Goal: Task Accomplishment & Management: Manage account settings

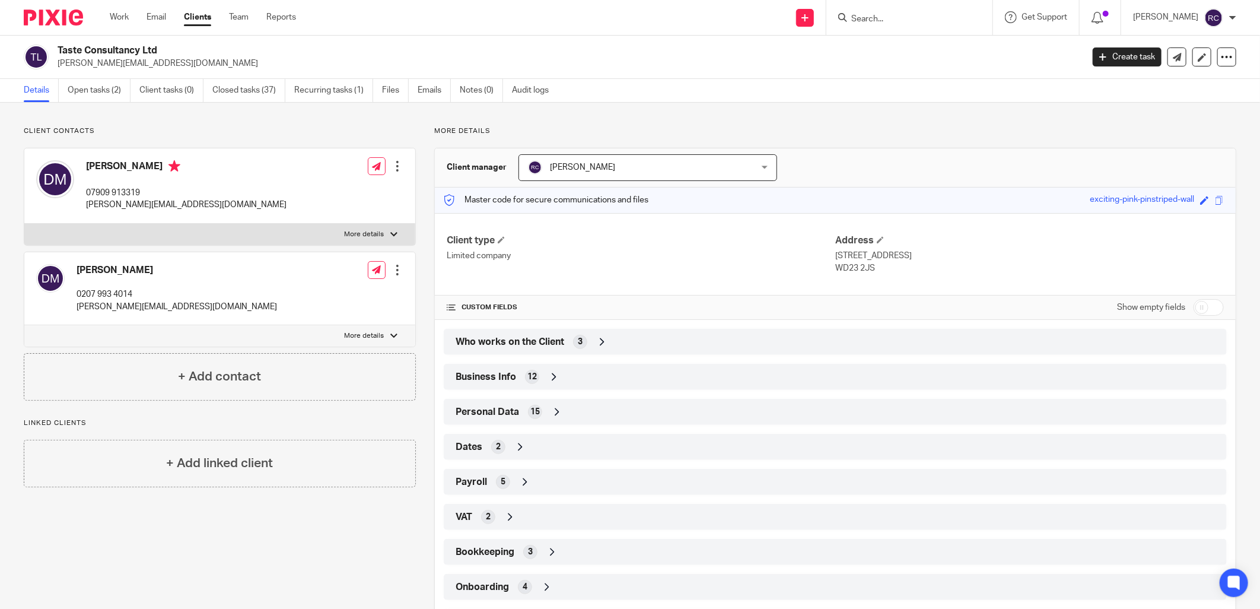
click at [561, 344] on span "Who works on the Client" at bounding box center [510, 342] width 109 height 12
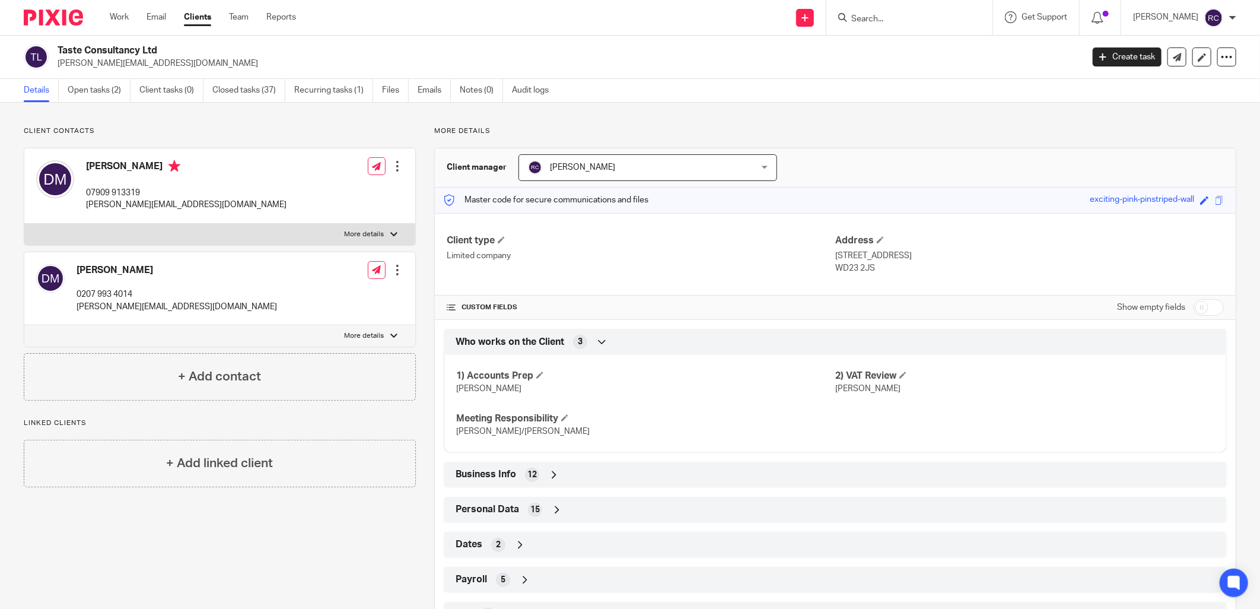
click at [900, 20] on input "Search" at bounding box center [903, 19] width 107 height 11
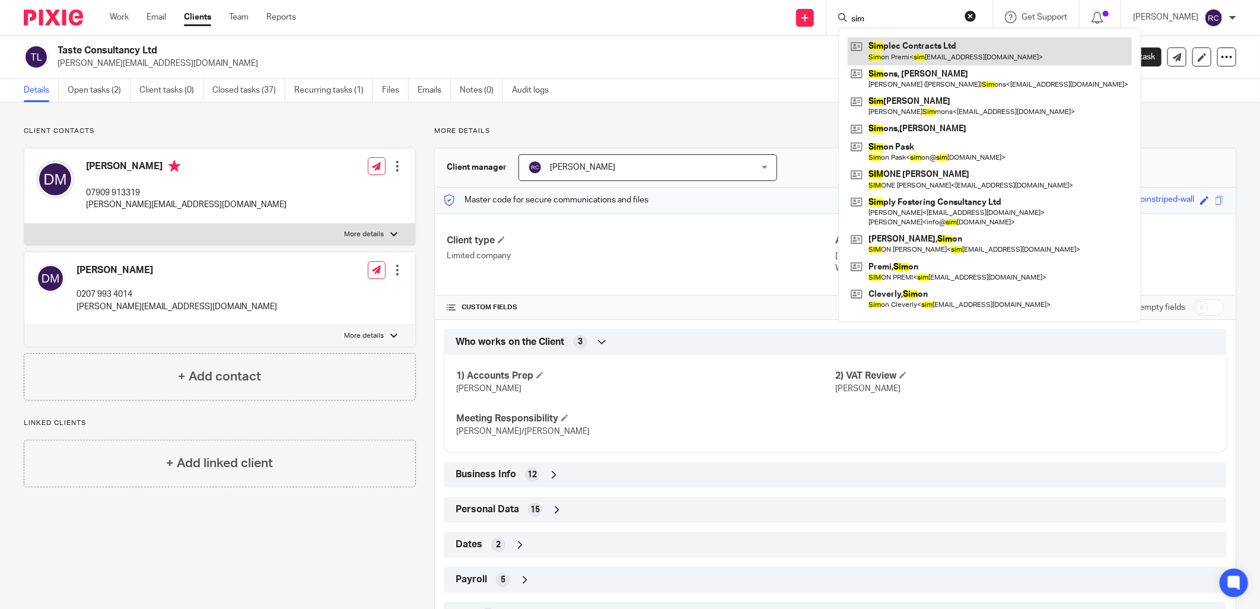
type input "sim"
click at [912, 44] on link at bounding box center [990, 50] width 284 height 27
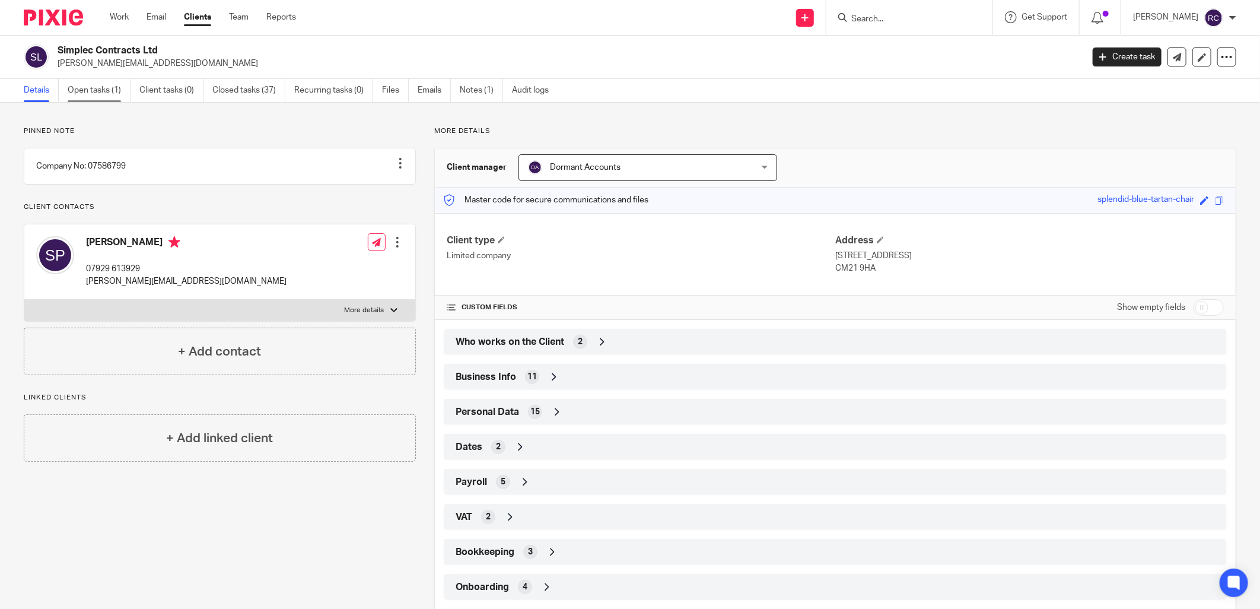
click at [77, 89] on link "Open tasks (1)" at bounding box center [99, 90] width 63 height 23
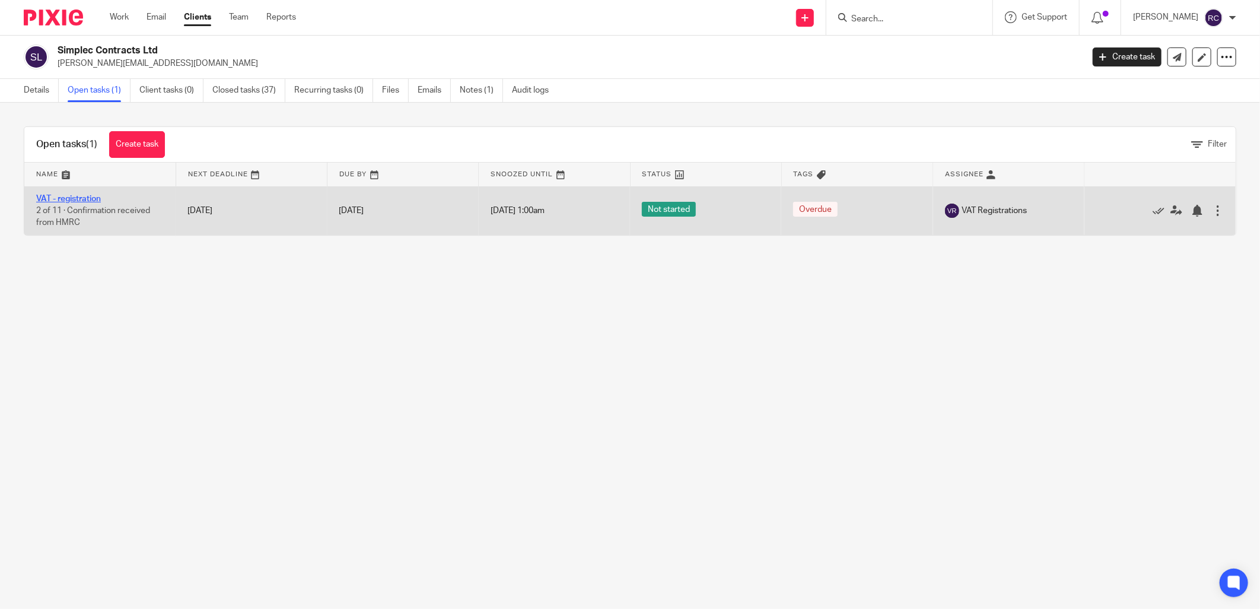
click at [66, 196] on link "VAT - registration" at bounding box center [68, 199] width 65 height 8
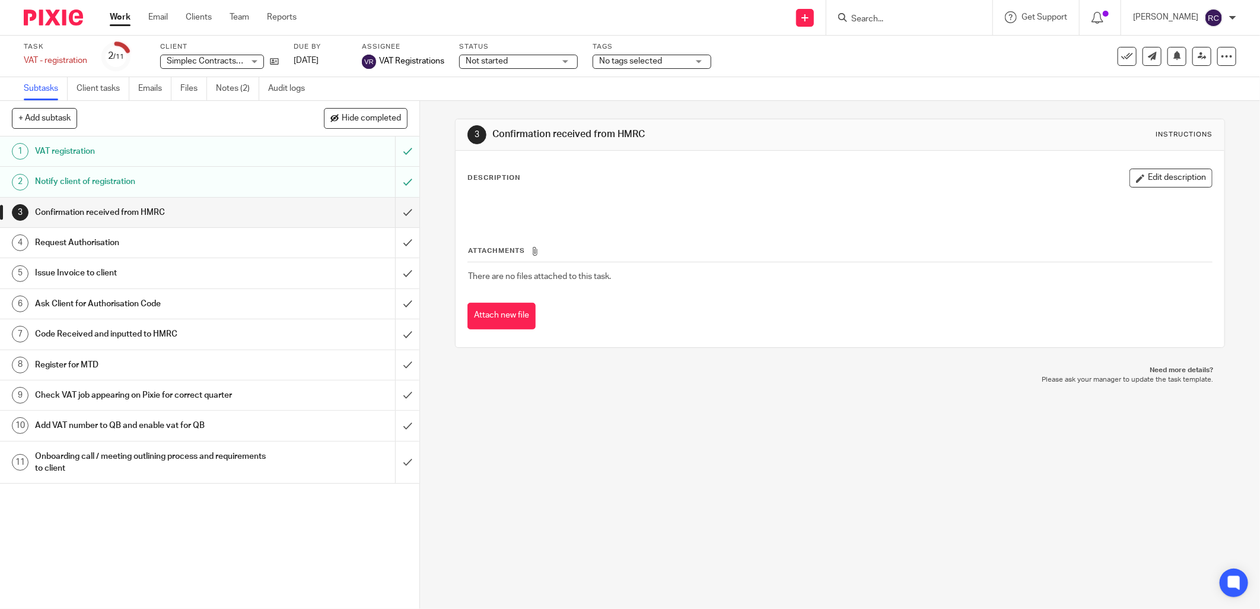
click at [898, 12] on form at bounding box center [913, 17] width 126 height 15
click at [899, 17] on input "Search" at bounding box center [903, 19] width 107 height 11
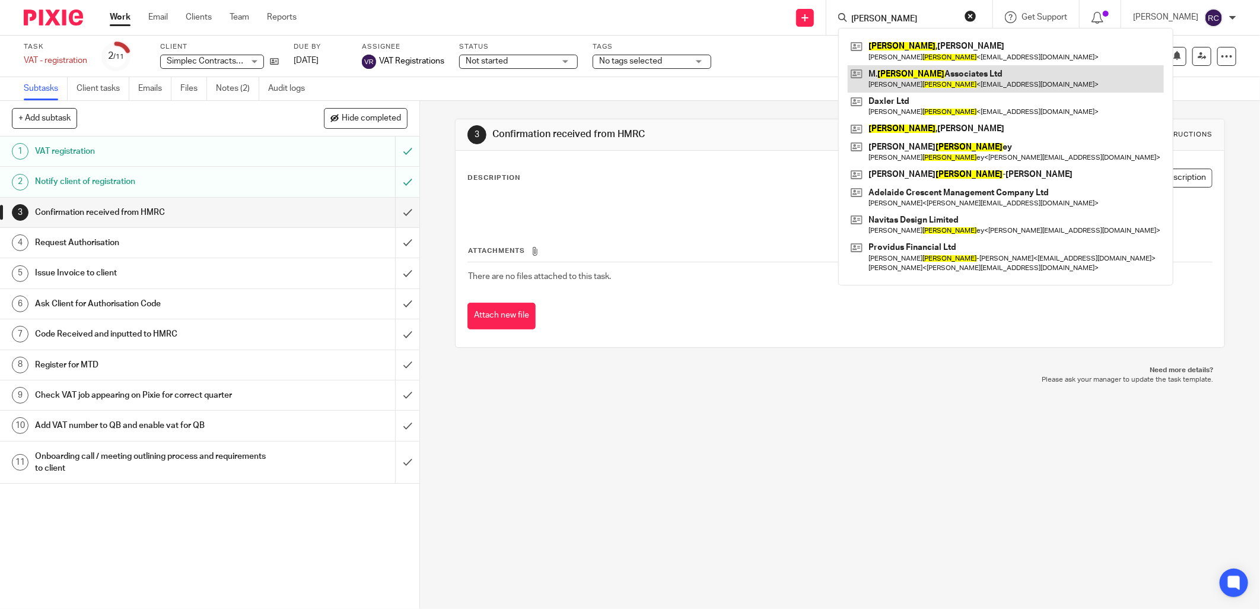
type input "cohen"
click at [940, 74] on link at bounding box center [1006, 78] width 316 height 27
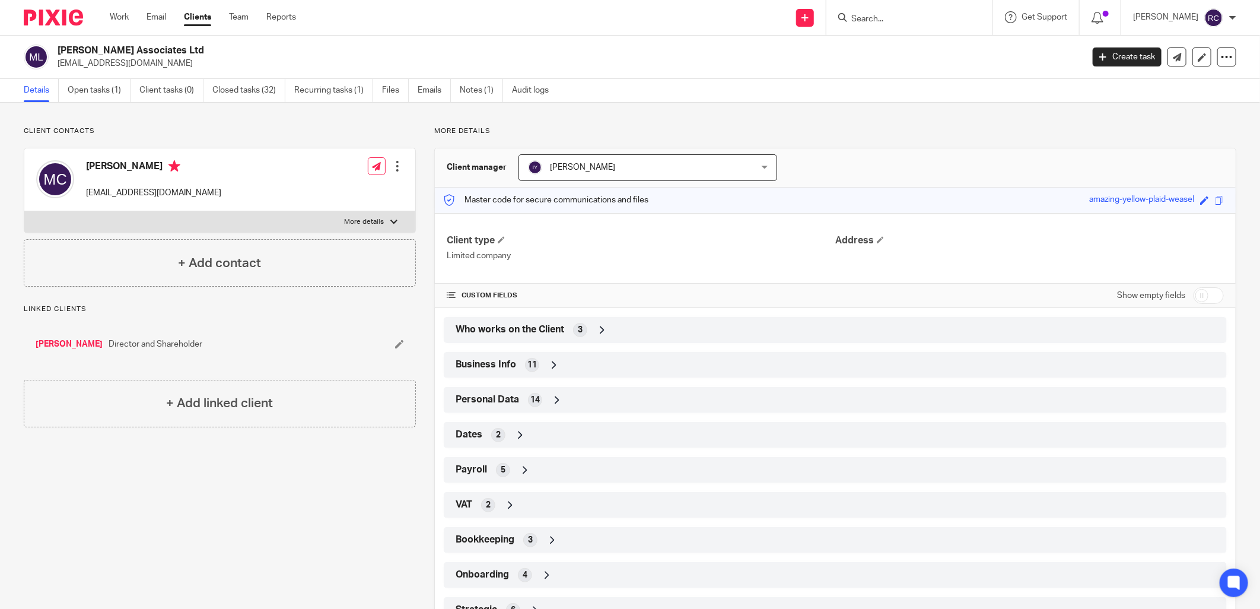
click at [526, 580] on div "Onboarding 4" at bounding box center [835, 575] width 765 height 20
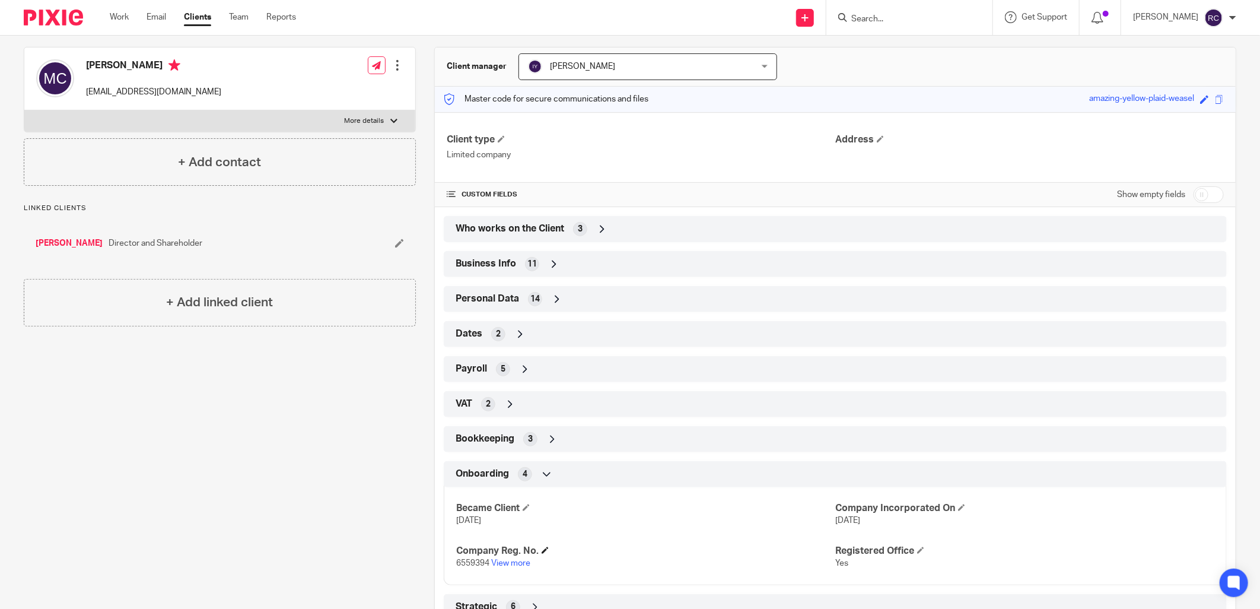
scroll to position [145, 0]
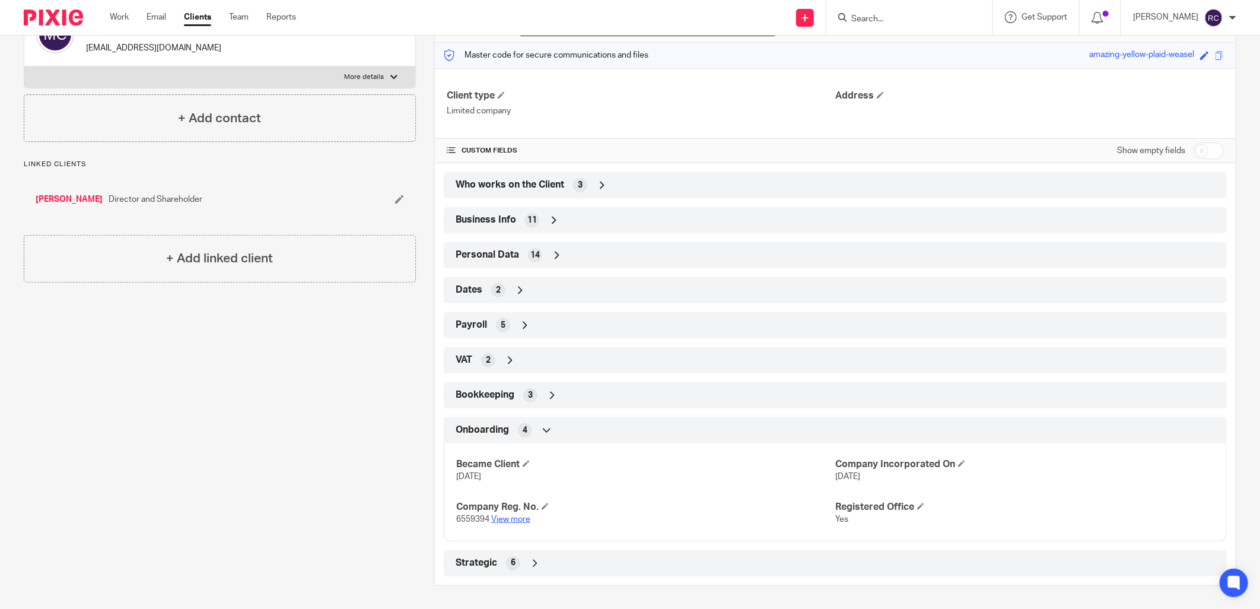
click at [506, 515] on link "View more" at bounding box center [510, 519] width 39 height 8
click at [935, 20] on input "Search" at bounding box center [903, 19] width 107 height 11
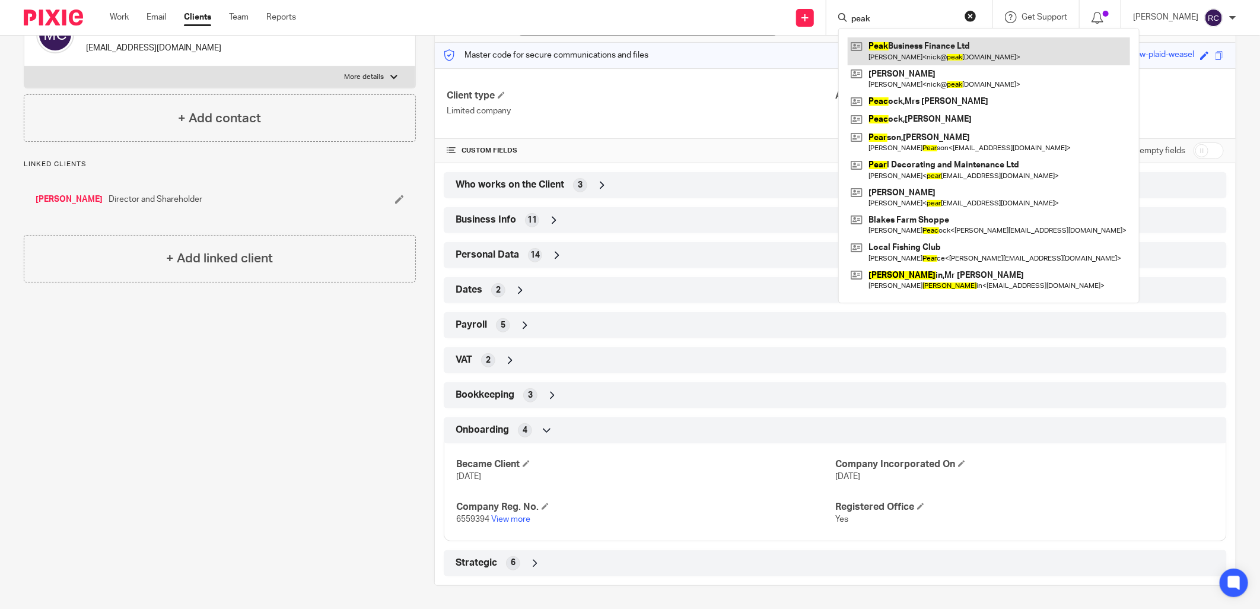
type input "peak"
click at [924, 55] on link at bounding box center [989, 50] width 282 height 27
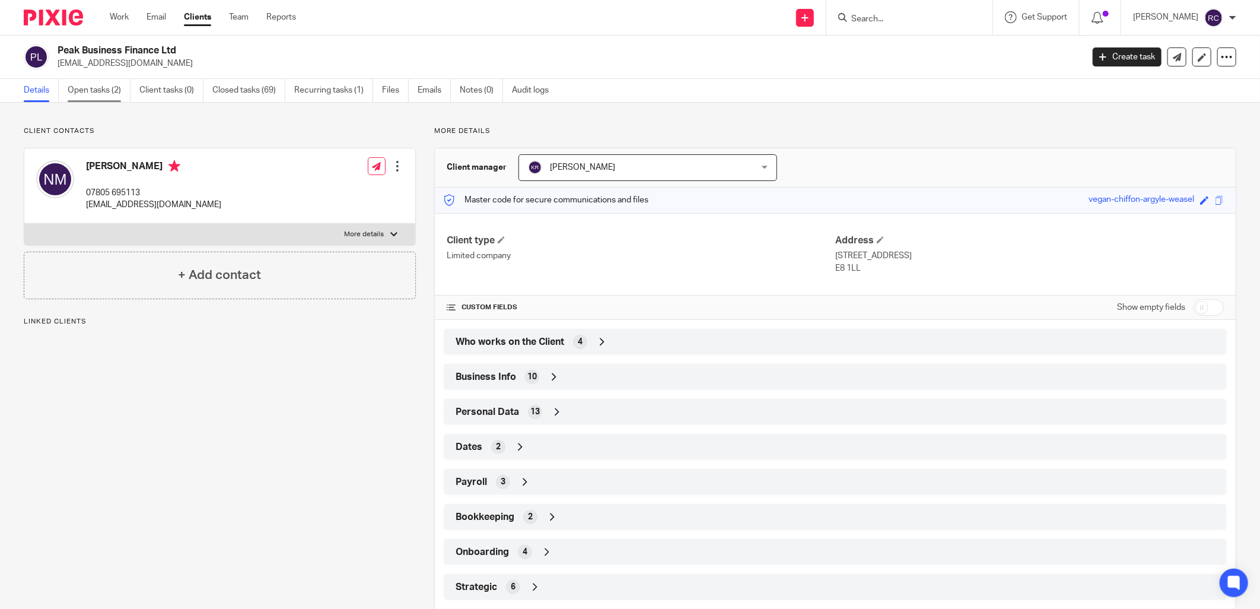
click at [91, 90] on link "Open tasks (2)" at bounding box center [99, 90] width 63 height 23
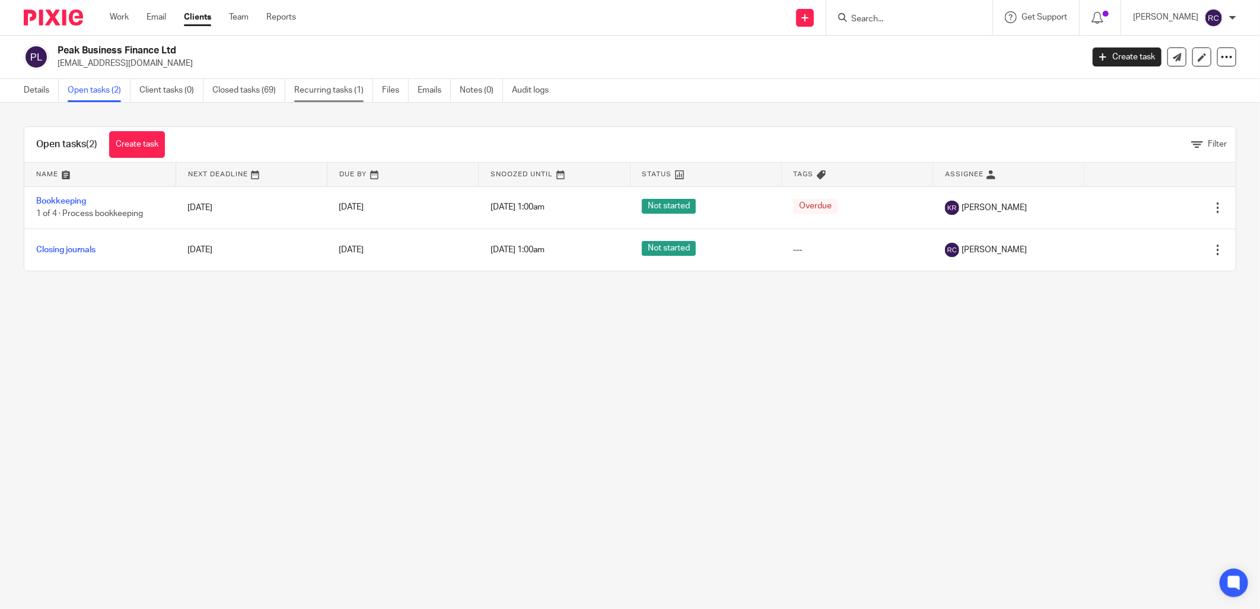
click at [310, 91] on link "Recurring tasks (1)" at bounding box center [333, 90] width 79 height 23
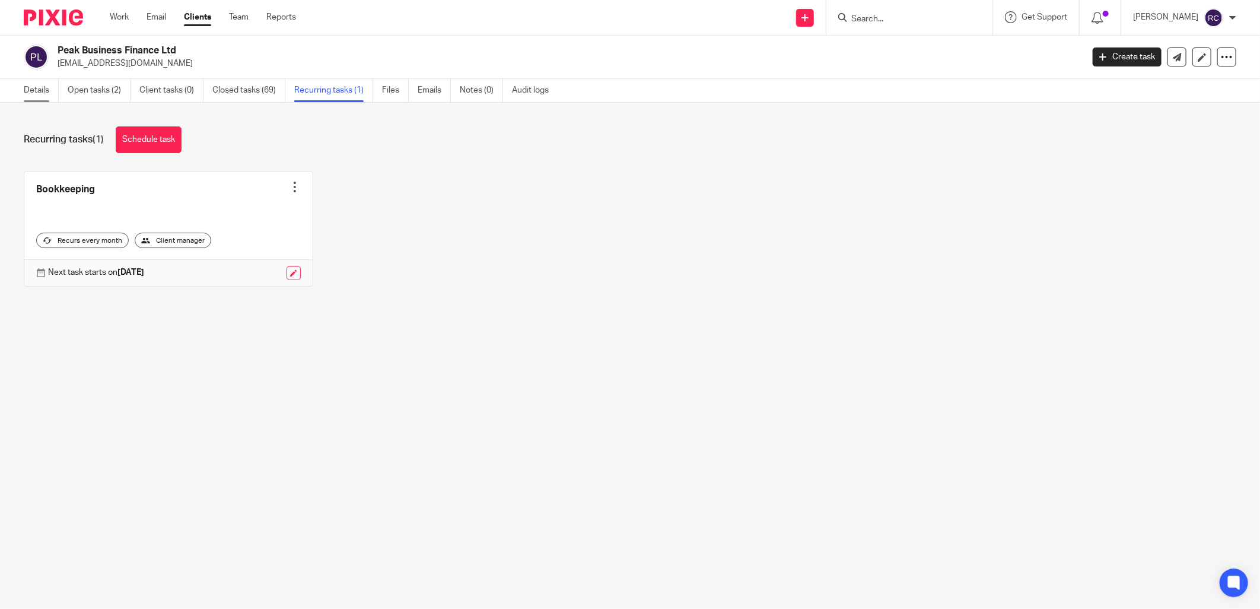
click at [24, 89] on link "Details" at bounding box center [41, 90] width 35 height 23
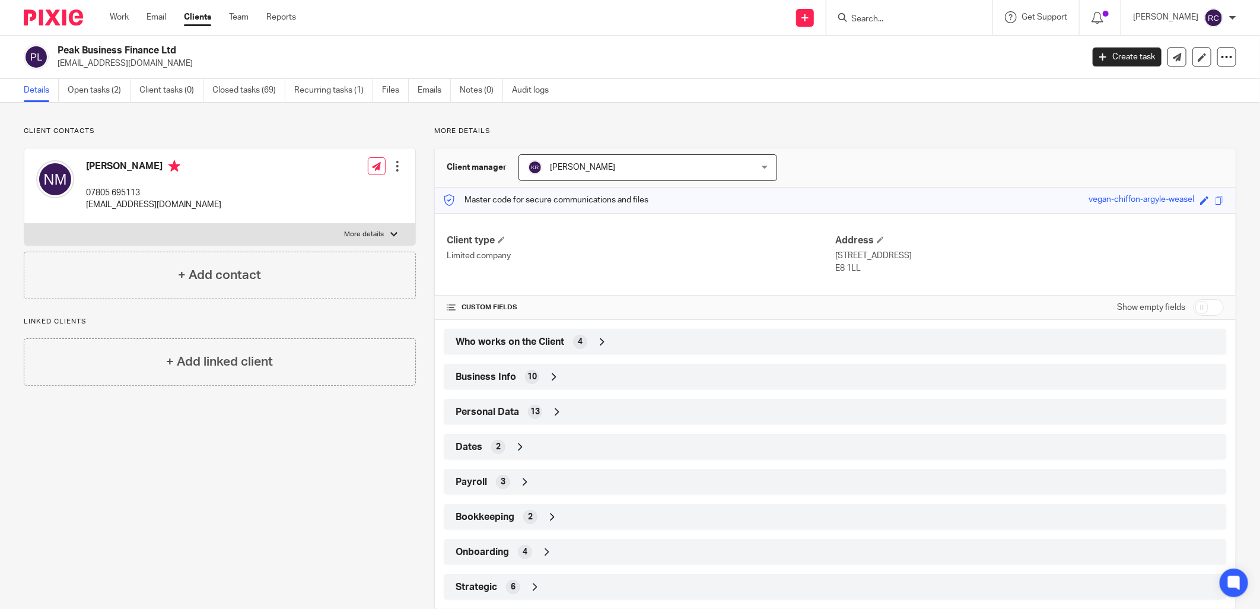
click at [866, 18] on input "Search" at bounding box center [903, 19] width 107 height 11
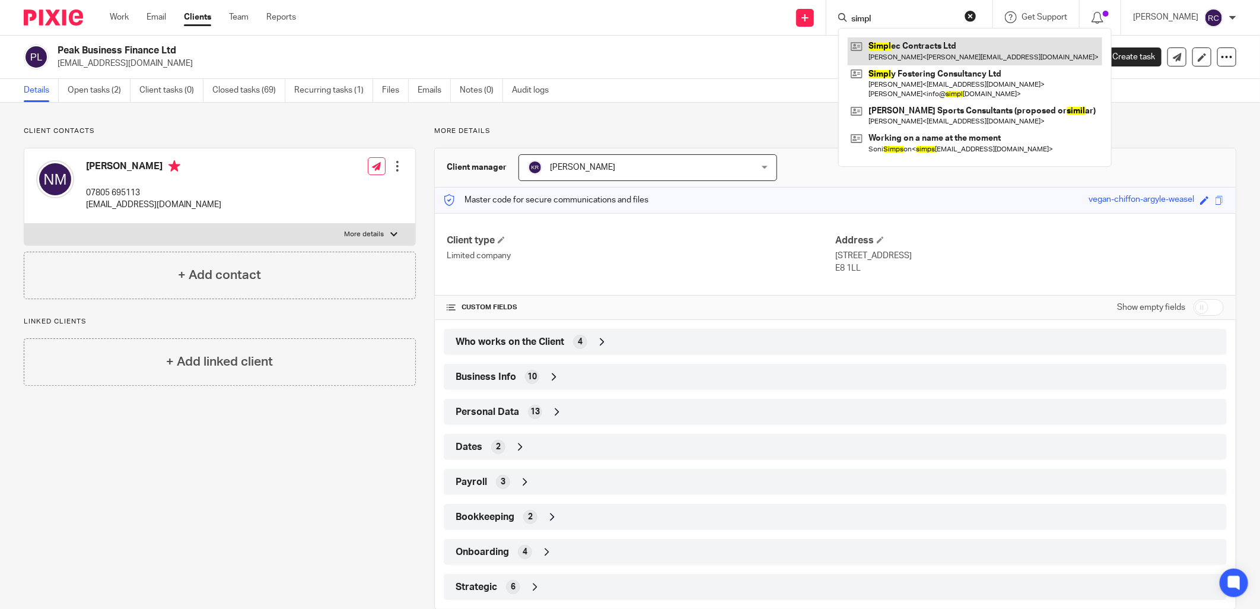
type input "simpl"
click at [920, 46] on link at bounding box center [975, 50] width 254 height 27
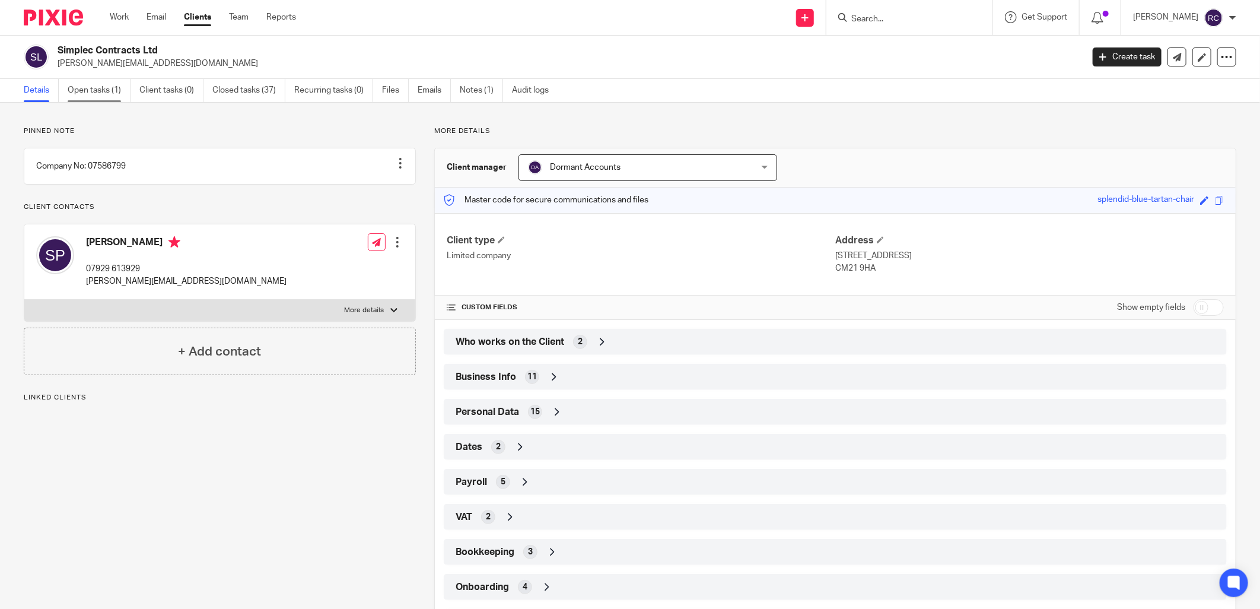
click at [93, 93] on link "Open tasks (1)" at bounding box center [99, 90] width 63 height 23
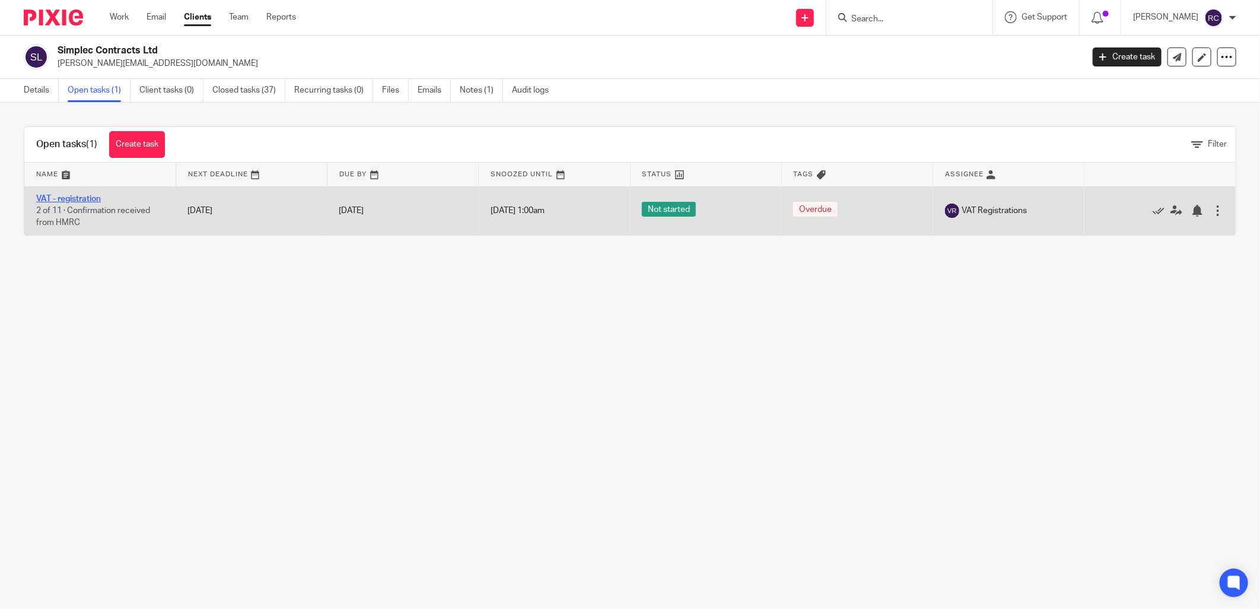
click at [61, 197] on link "VAT - registration" at bounding box center [68, 199] width 65 height 8
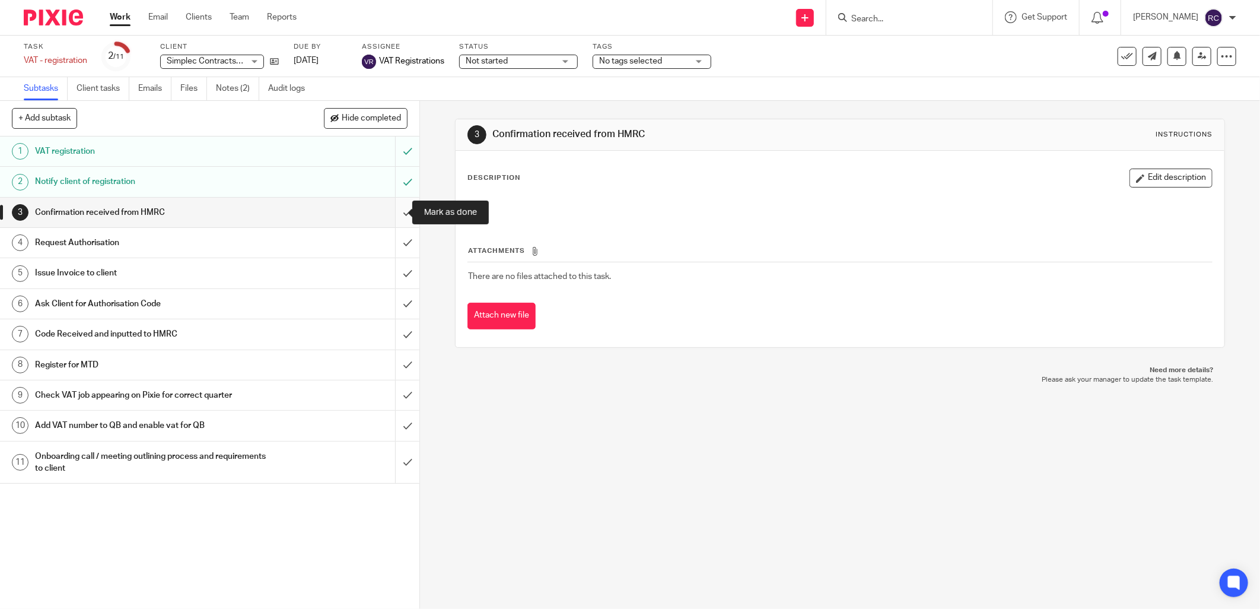
click at [393, 215] on input "submit" at bounding box center [209, 213] width 419 height 30
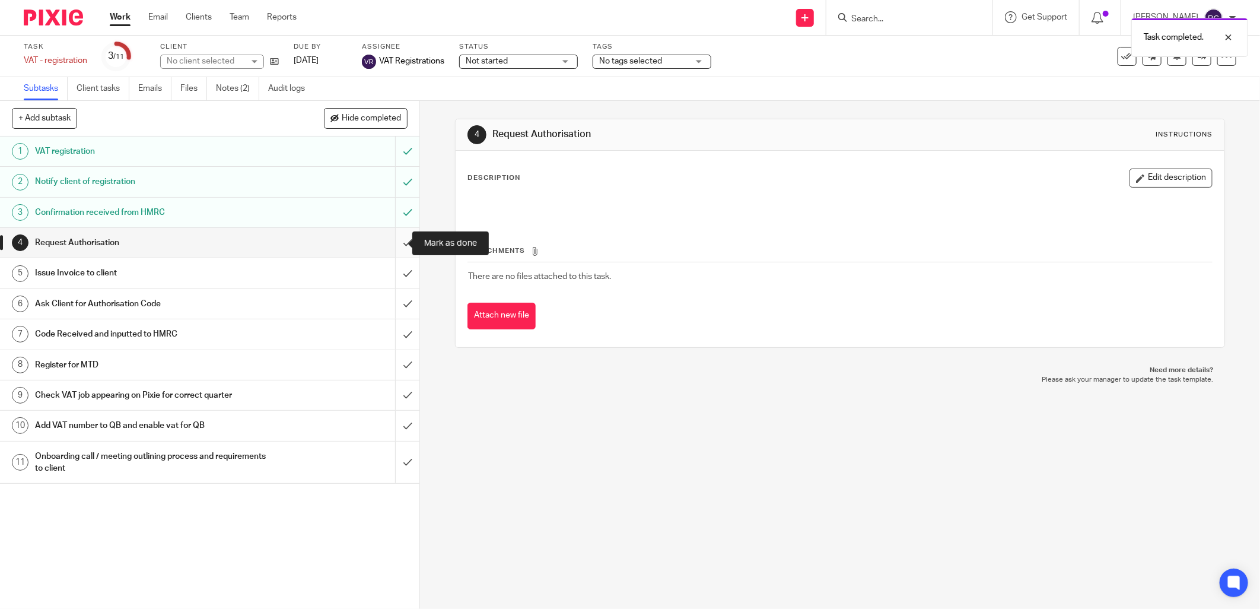
click at [390, 243] on input "submit" at bounding box center [209, 243] width 419 height 30
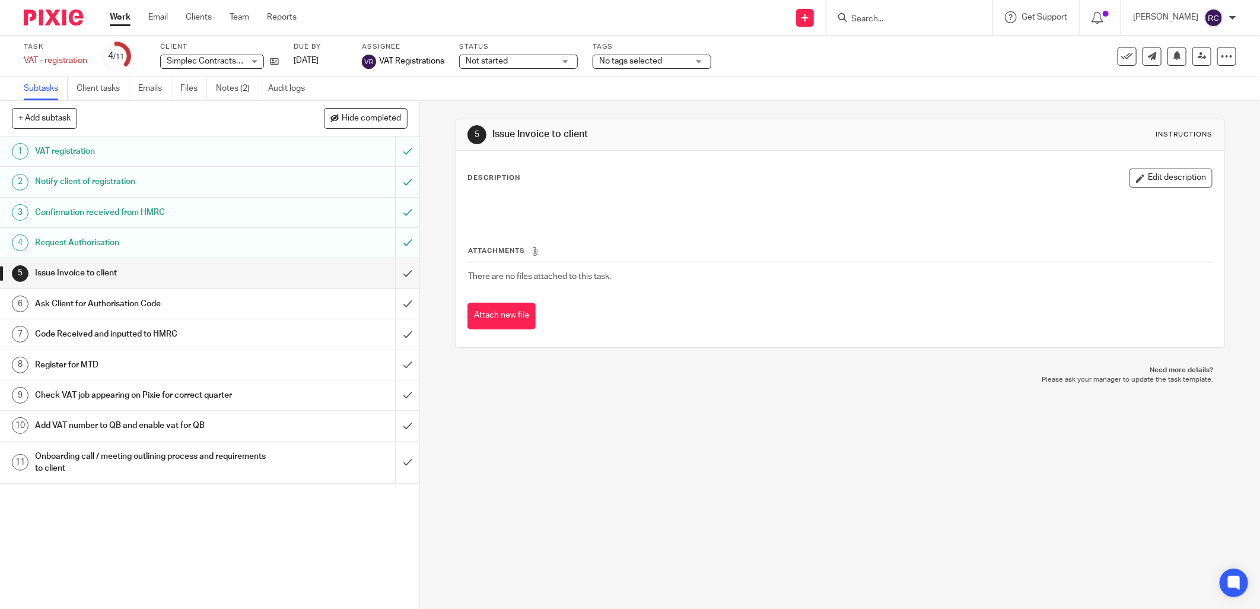
click at [893, 21] on input "Search" at bounding box center [903, 19] width 107 height 11
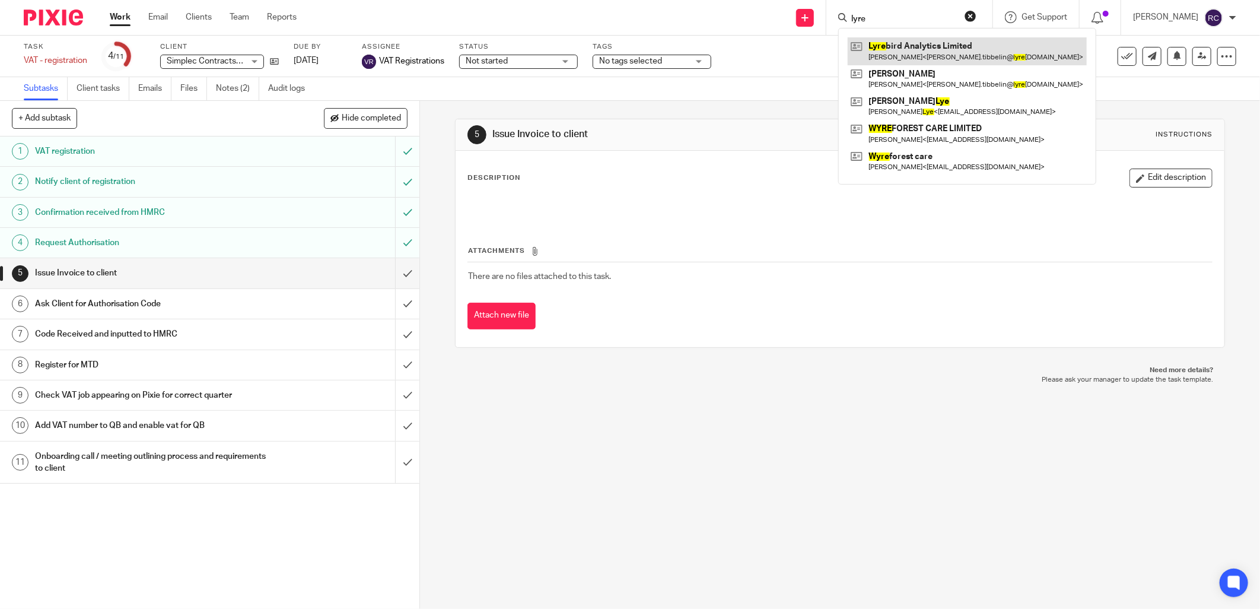
type input "lyre"
click at [897, 48] on link at bounding box center [967, 50] width 239 height 27
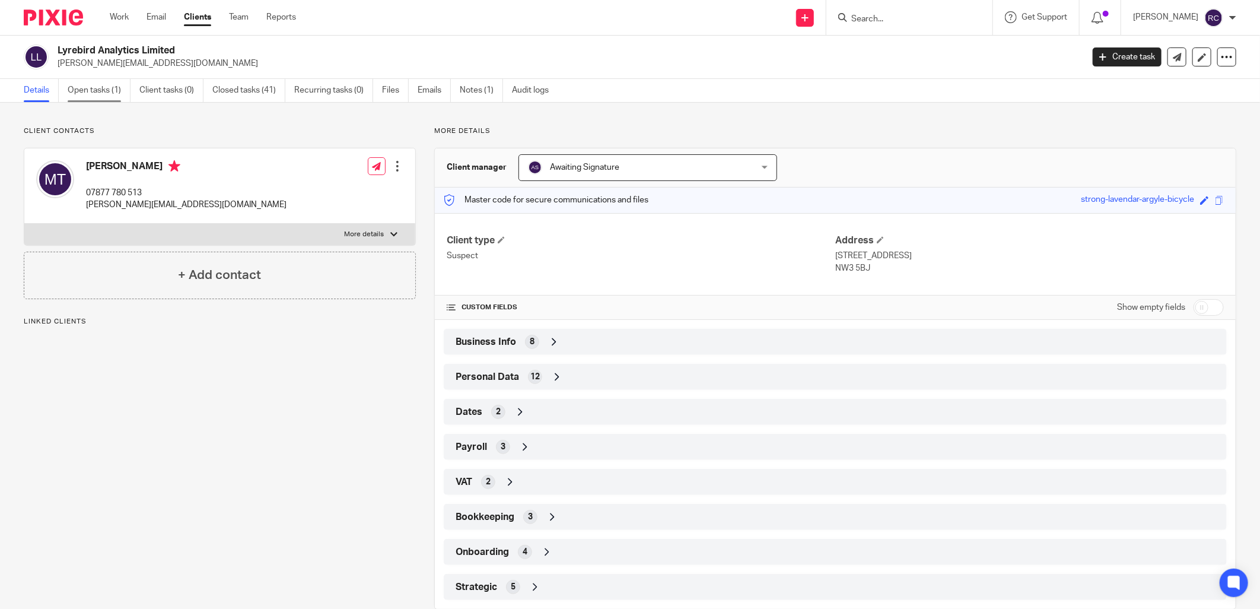
click at [79, 93] on link "Open tasks (1)" at bounding box center [99, 90] width 63 height 23
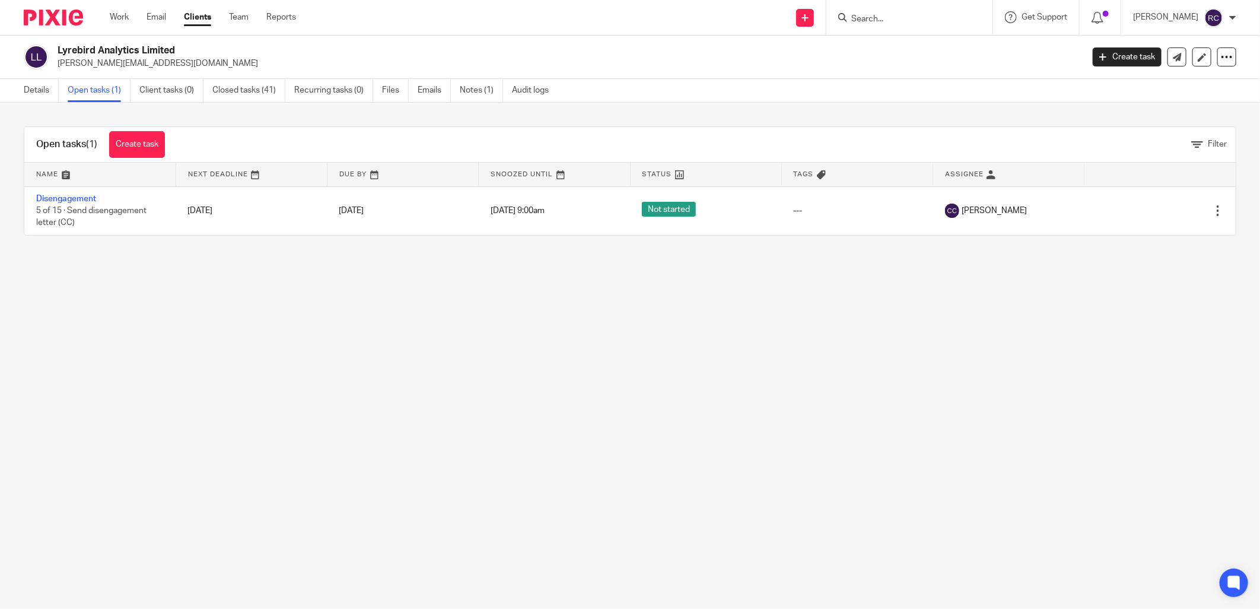
drag, startPoint x: 768, startPoint y: 320, endPoint x: 977, endPoint y: 330, distance: 209.6
click at [780, 323] on main "Lyrebird Analytics Limited [PERSON_NAME][EMAIL_ADDRESS][DOMAIN_NAME] Create tas…" at bounding box center [630, 304] width 1260 height 609
click at [110, 12] on link "Work" at bounding box center [119, 17] width 19 height 12
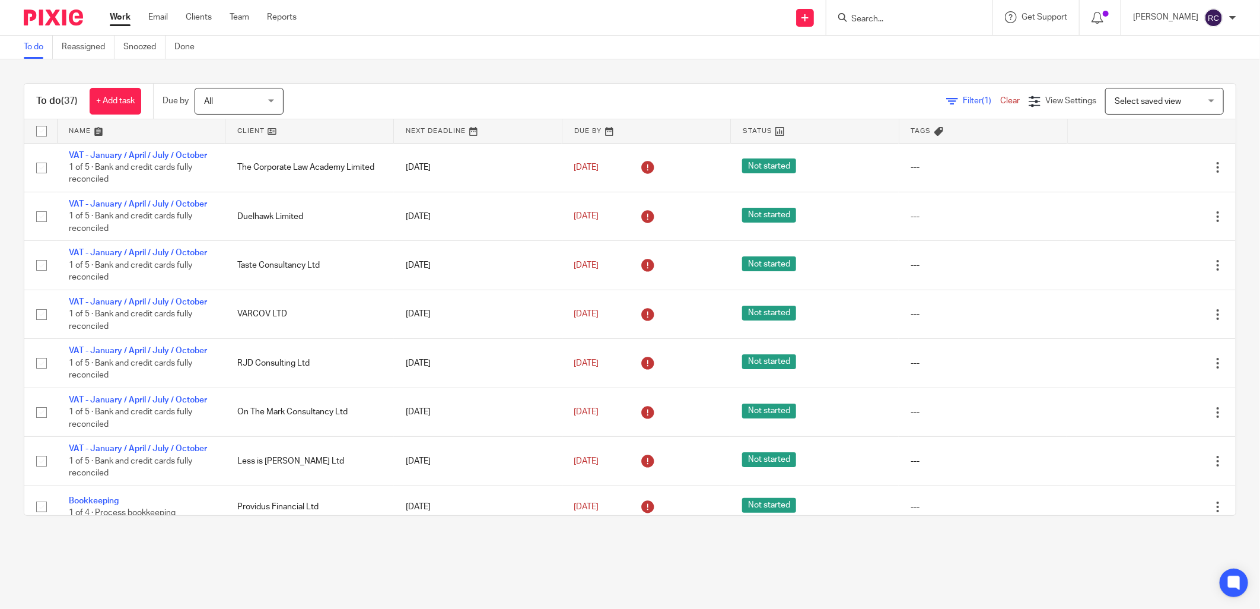
click at [93, 131] on link at bounding box center [142, 131] width 168 height 24
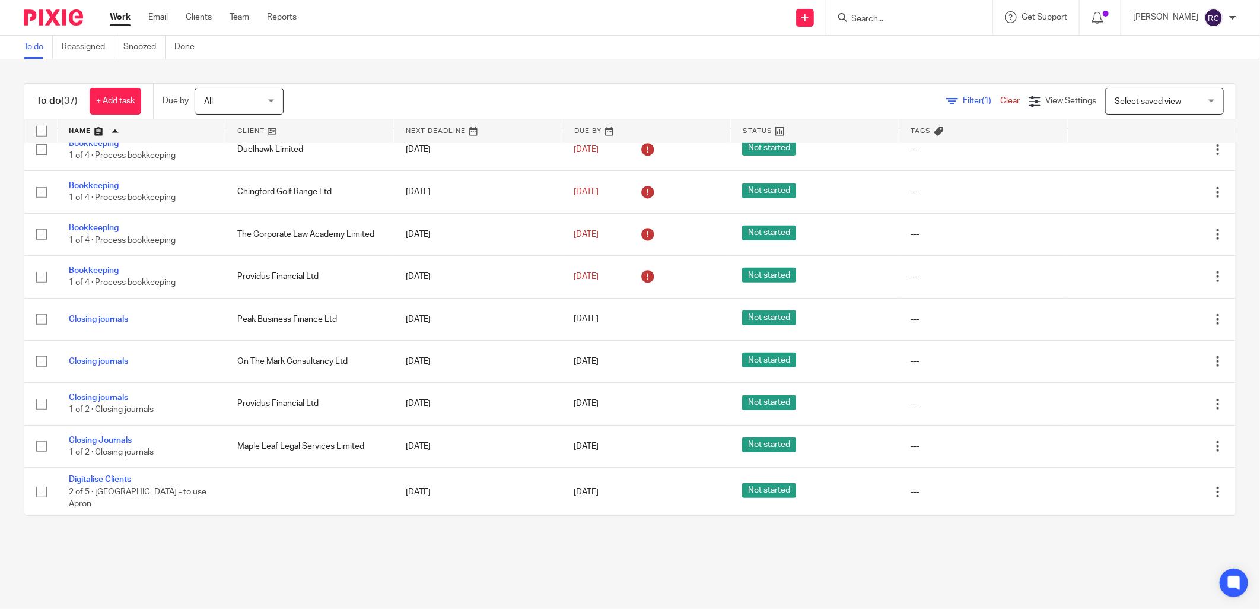
scroll to position [227, 0]
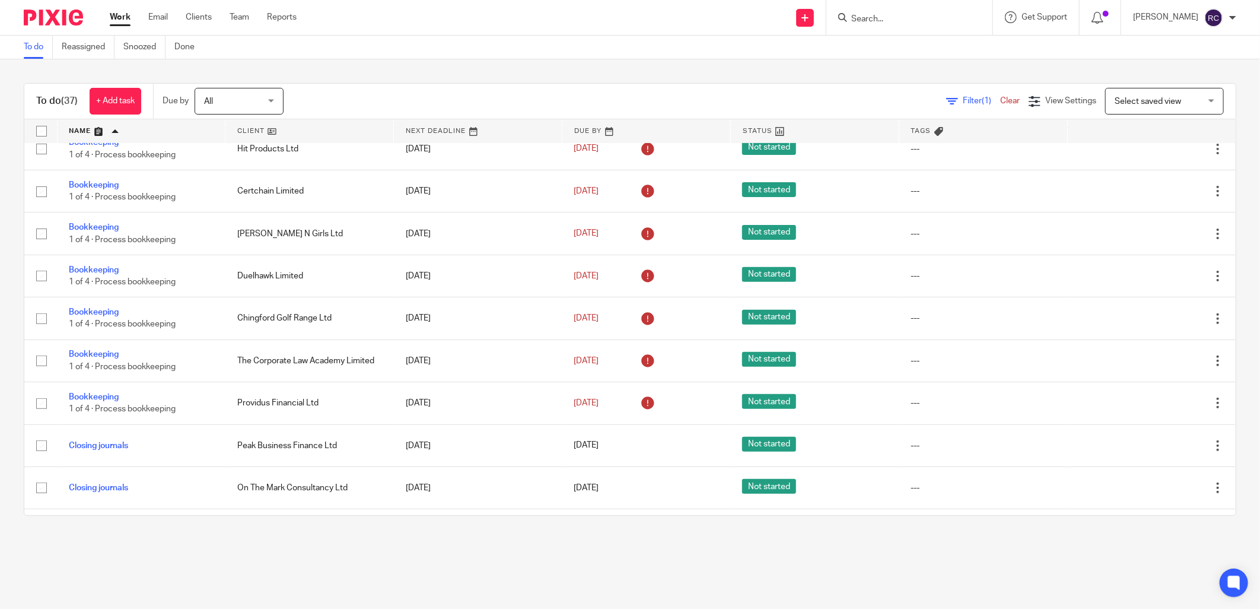
click at [238, 9] on div "Work Email Clients Team Reports Work Email Clients Team Reports Settings" at bounding box center [206, 17] width 217 height 35
click at [240, 17] on link "Team" at bounding box center [240, 17] width 20 height 12
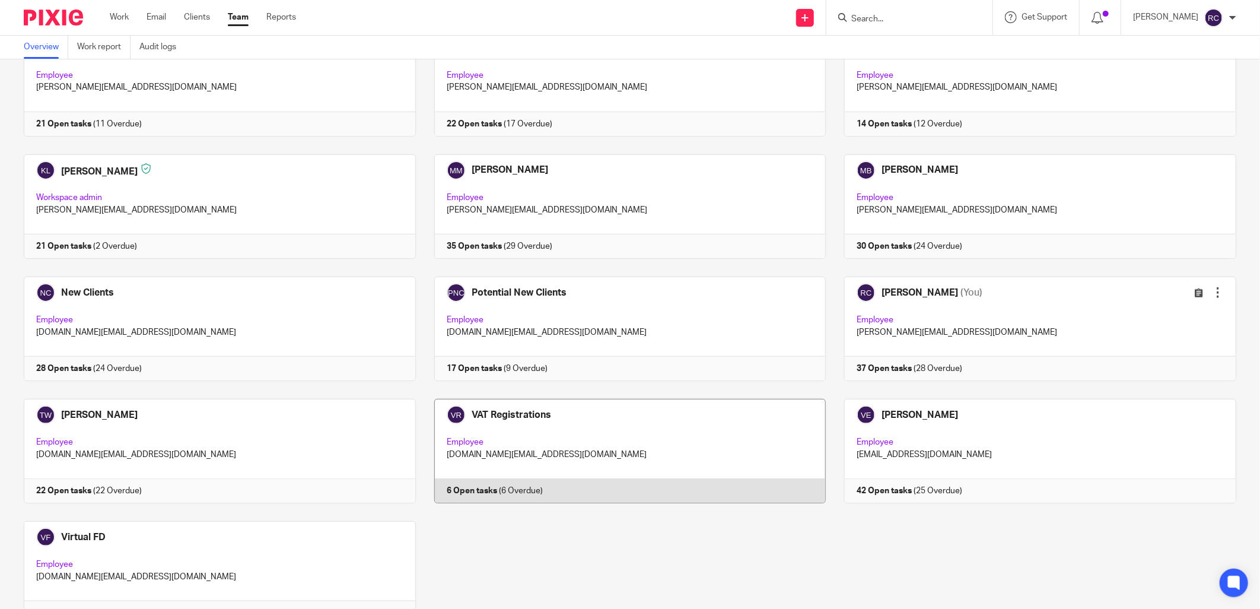
scroll to position [593, 0]
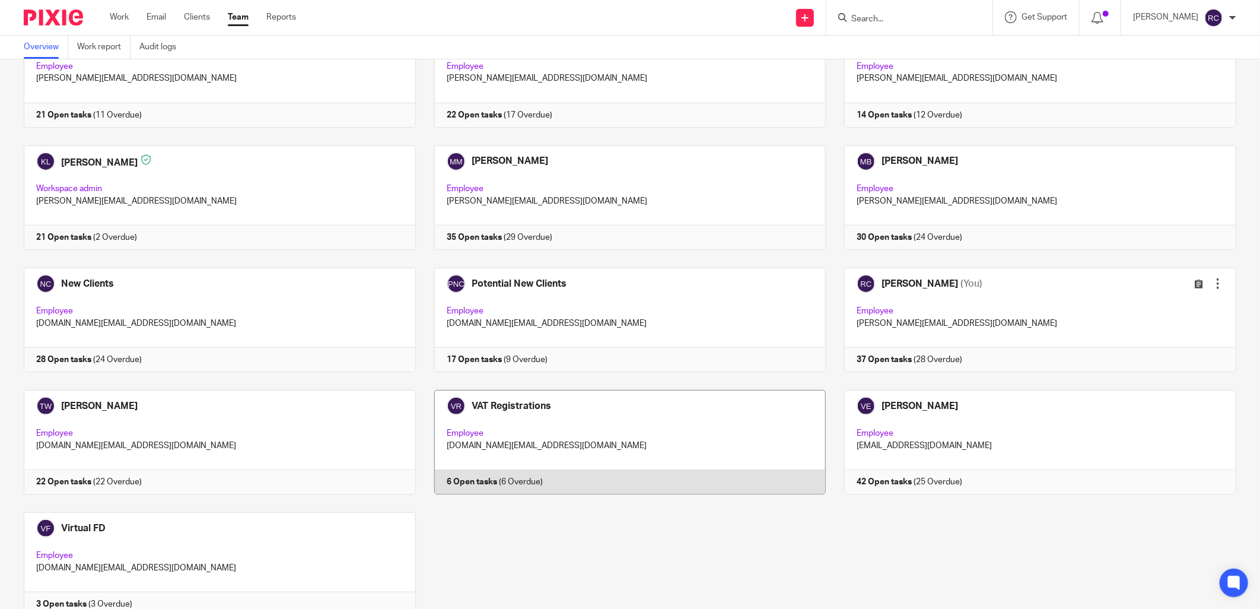
click at [489, 406] on link at bounding box center [621, 442] width 410 height 104
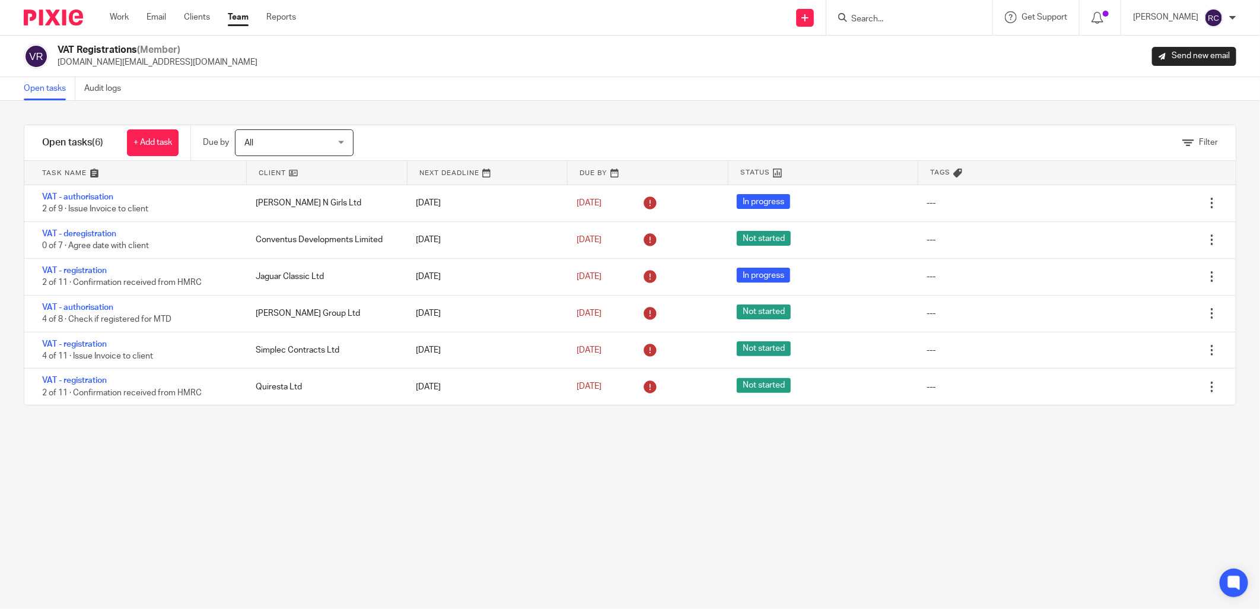
click at [93, 174] on link at bounding box center [135, 173] width 222 height 24
click at [116, 16] on link "Work" at bounding box center [119, 17] width 19 height 12
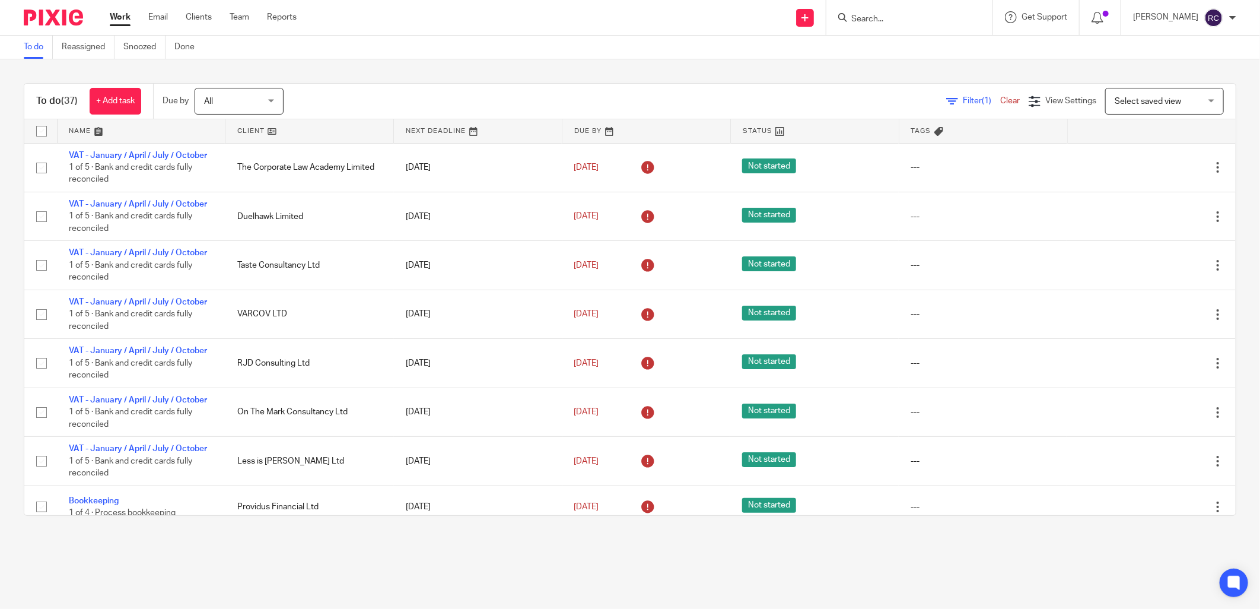
click at [96, 131] on link at bounding box center [142, 131] width 168 height 24
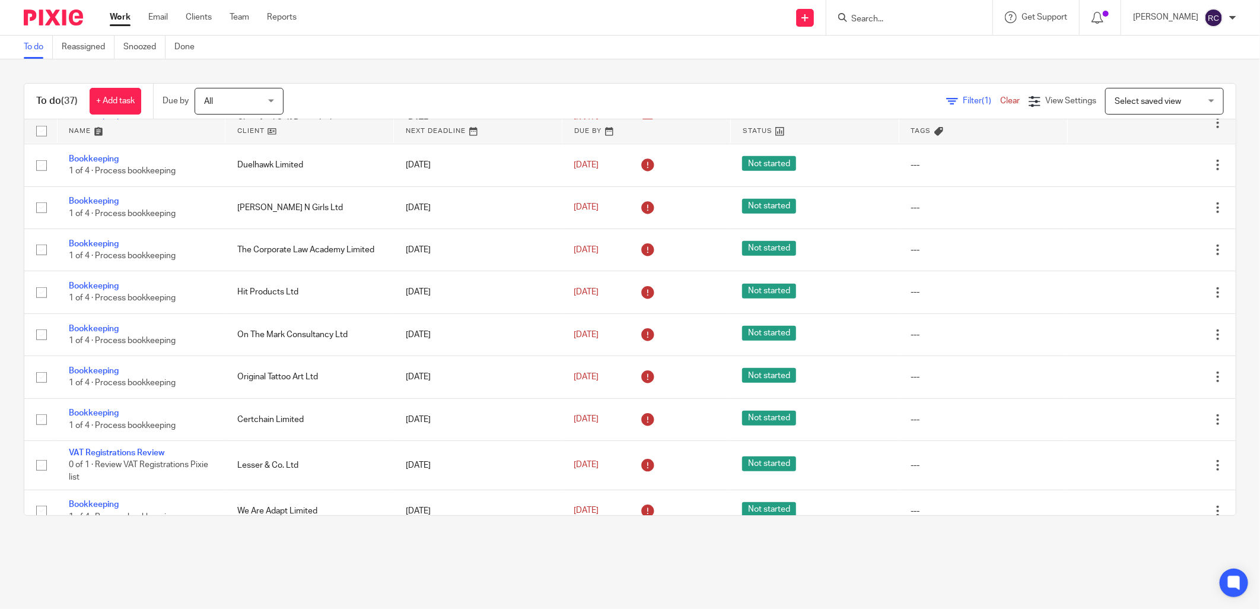
scroll to position [719, 0]
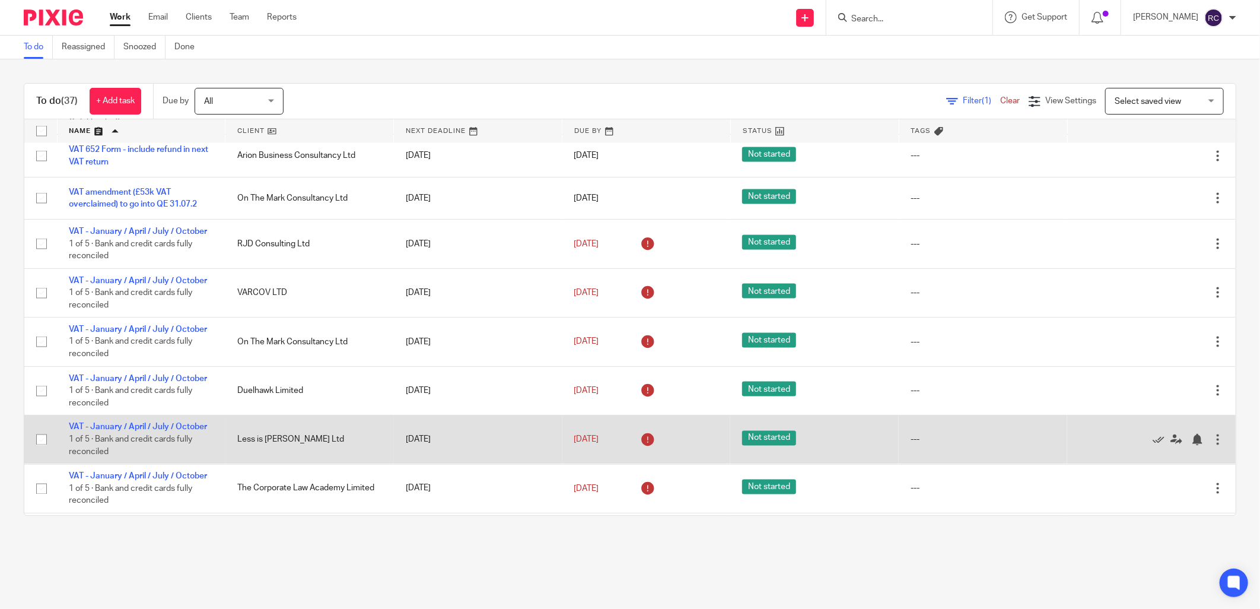
scroll to position [1282, 0]
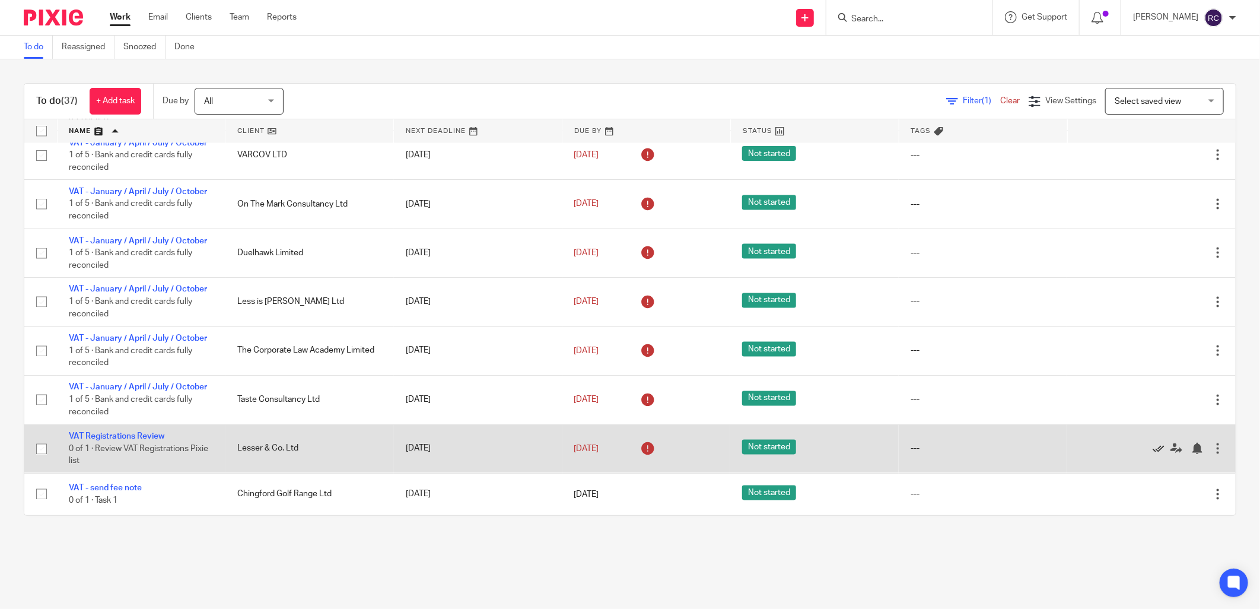
click at [1153, 446] on icon at bounding box center [1159, 449] width 12 height 12
